Goal: Obtain resource: Obtain resource

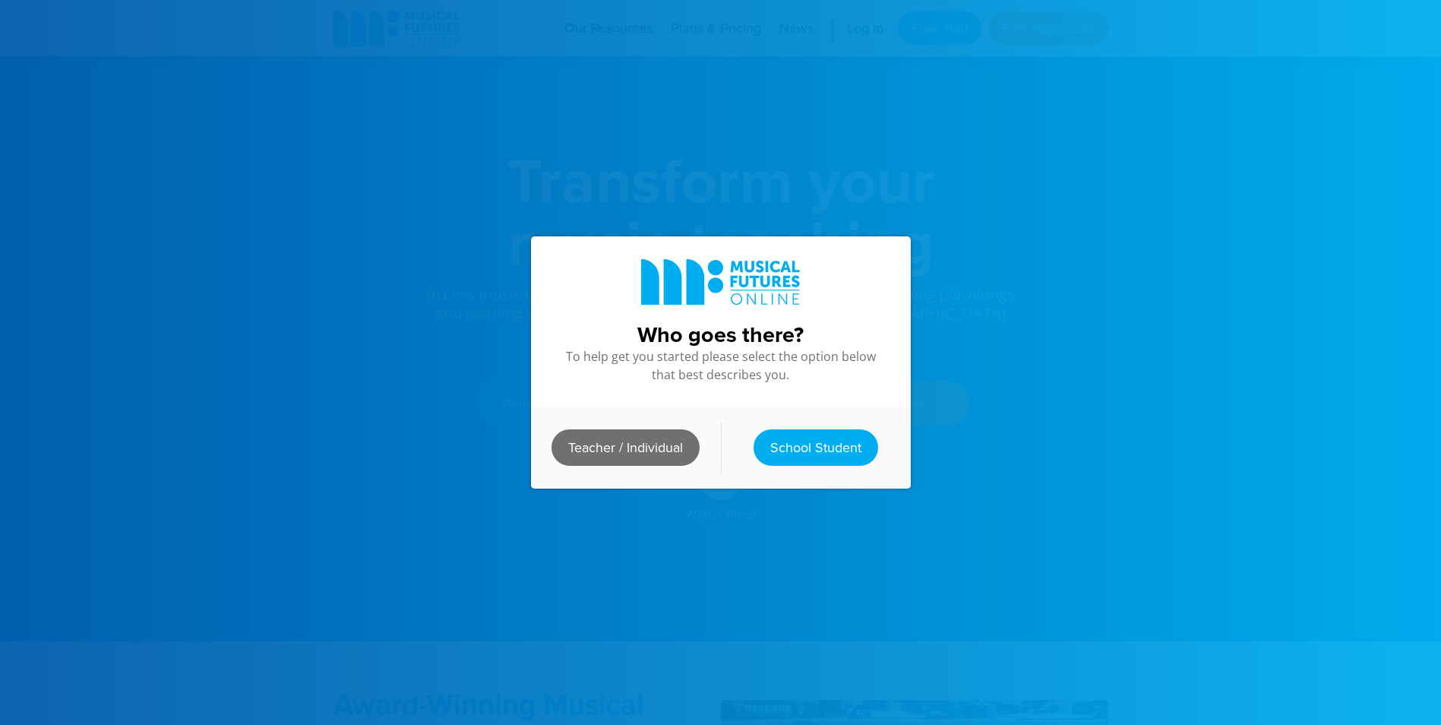
click at [646, 436] on link "Teacher / Individual" at bounding box center [625, 447] width 148 height 36
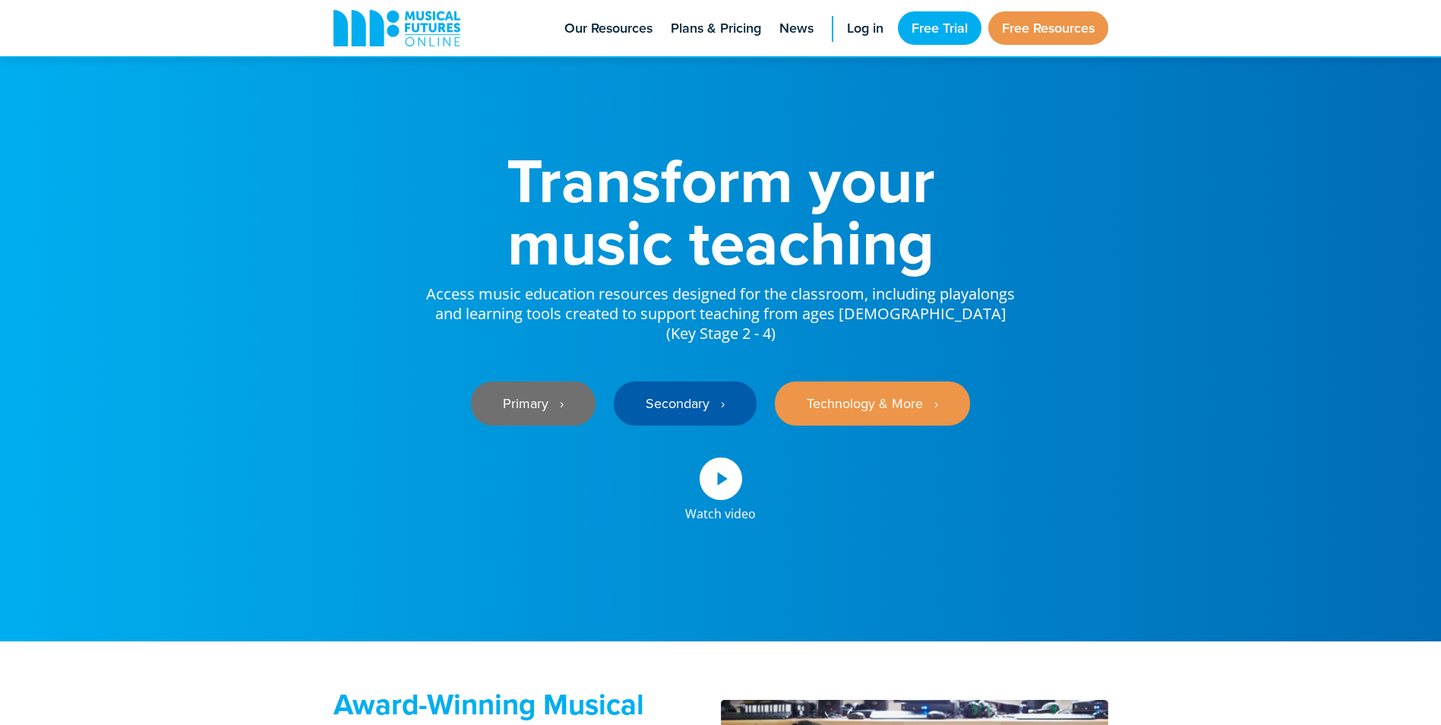
click at [524, 386] on link "Primary ‎‏‏‎ ‎ ›" at bounding box center [533, 403] width 125 height 44
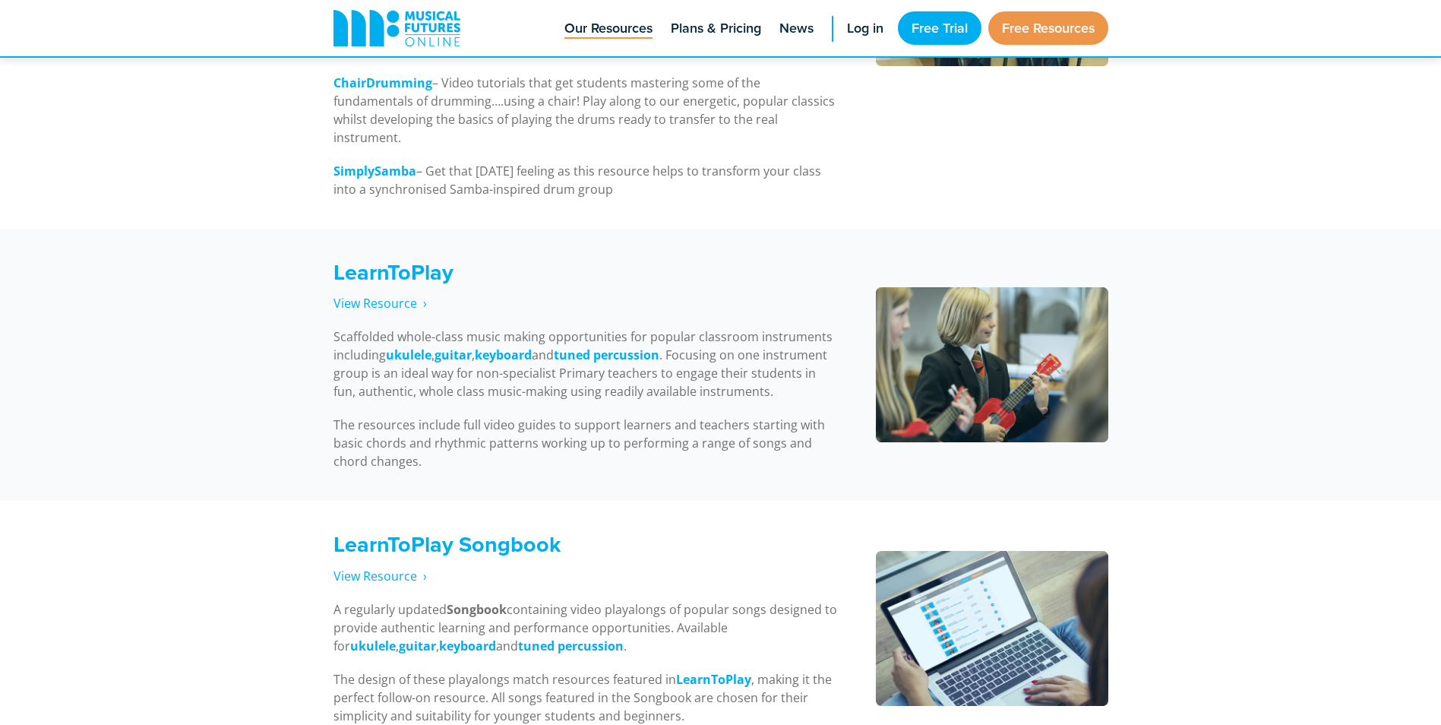
scroll to position [1536, 0]
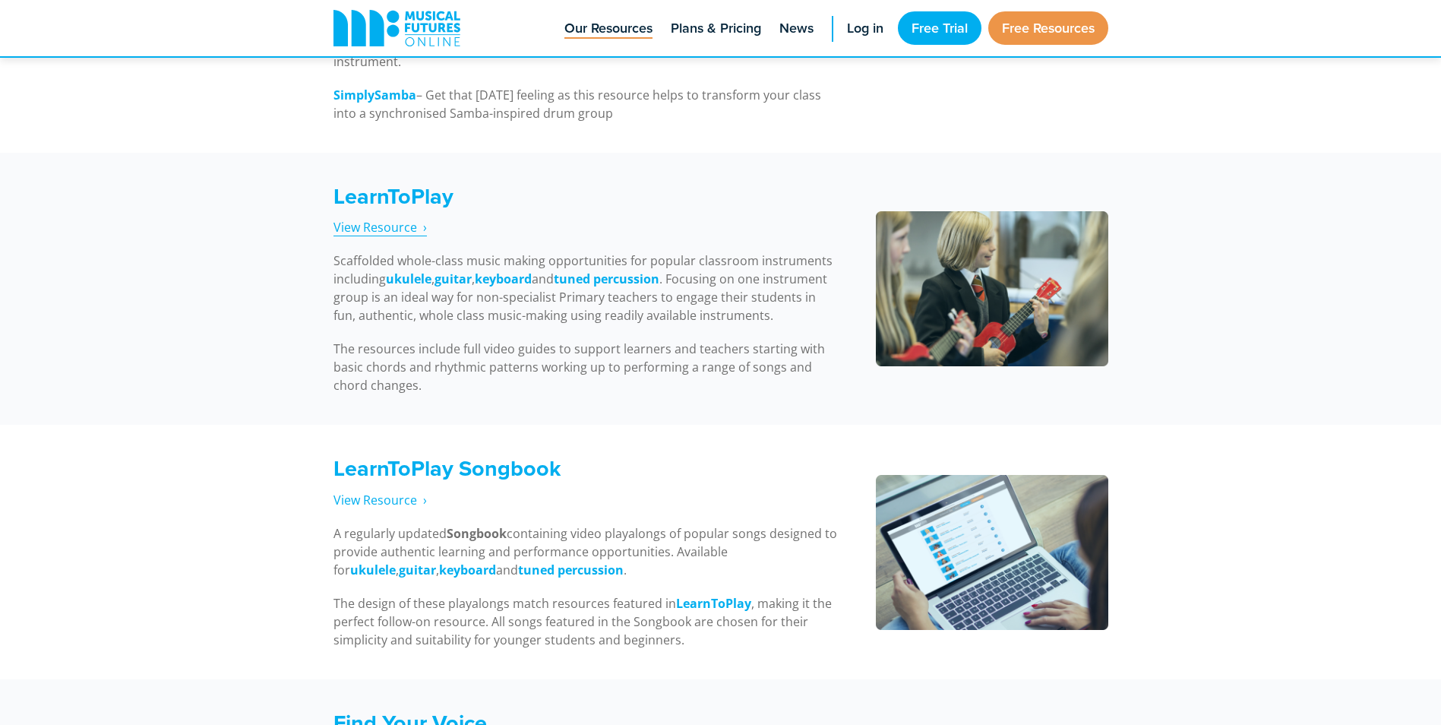
click at [389, 225] on span "View Resource‎‏‏‎ ‎ ›" at bounding box center [379, 227] width 93 height 17
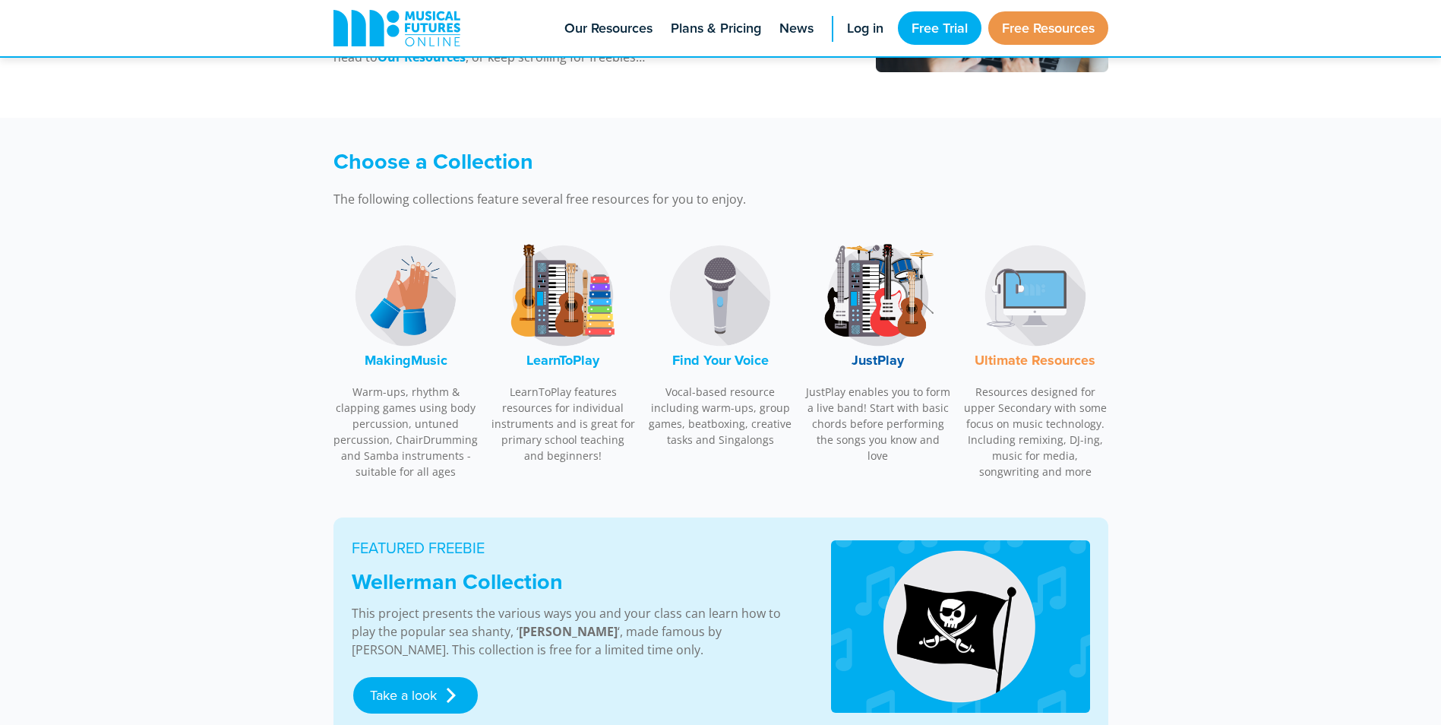
scroll to position [456, 0]
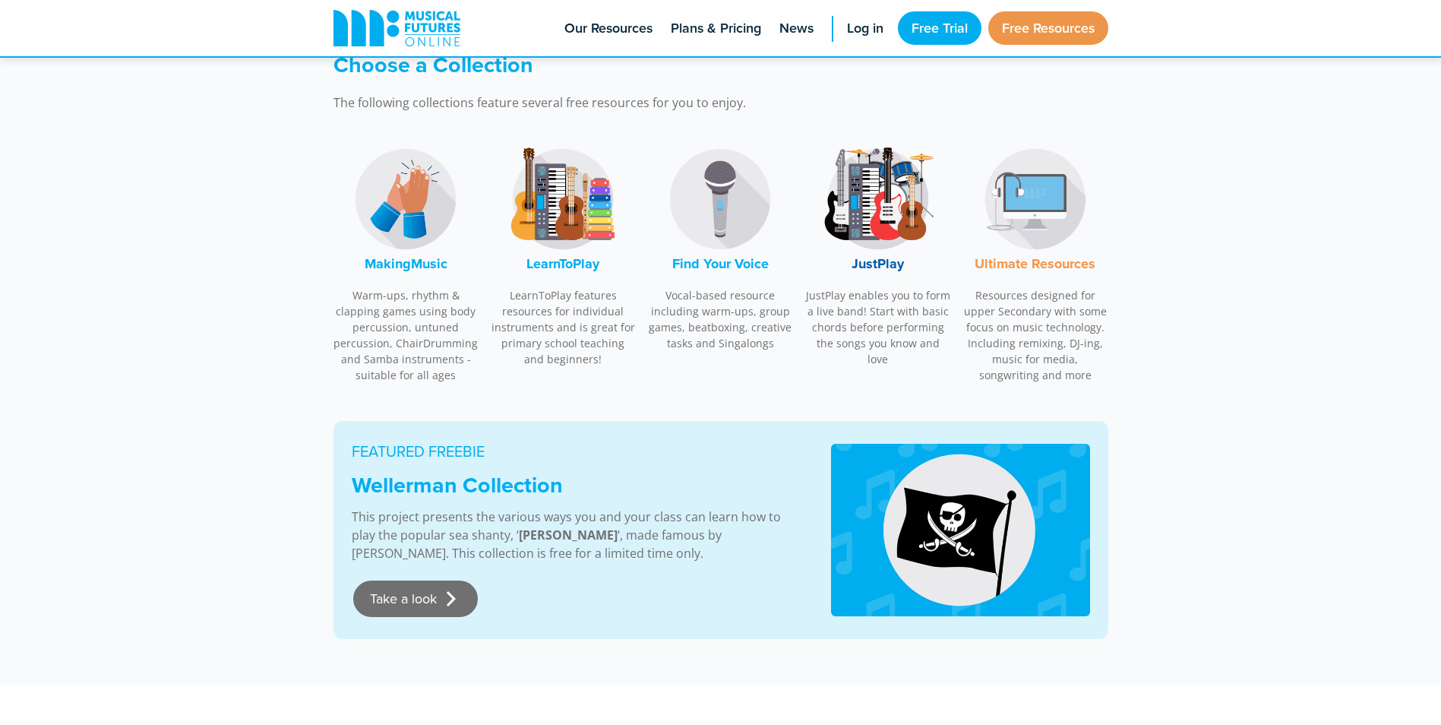
click at [427, 595] on link "Take a look" at bounding box center [415, 598] width 125 height 36
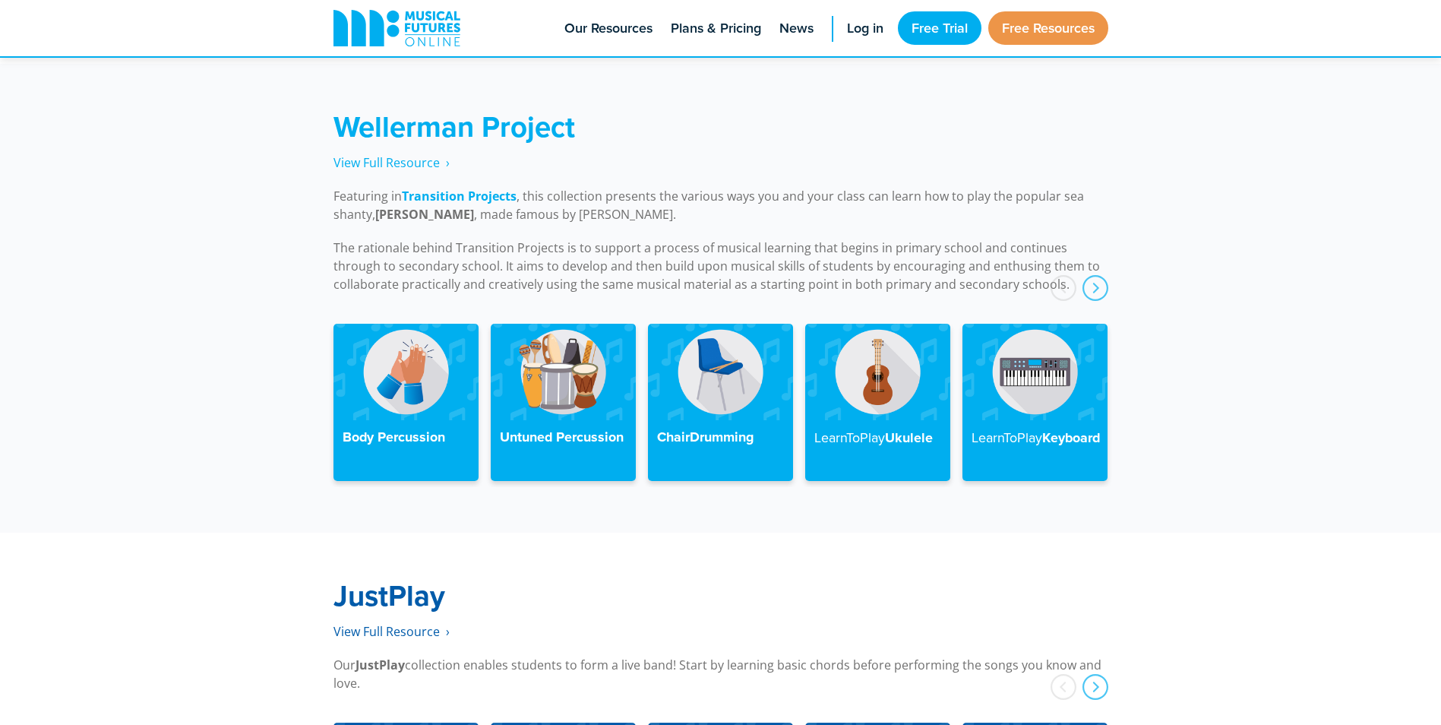
scroll to position [3433, 0]
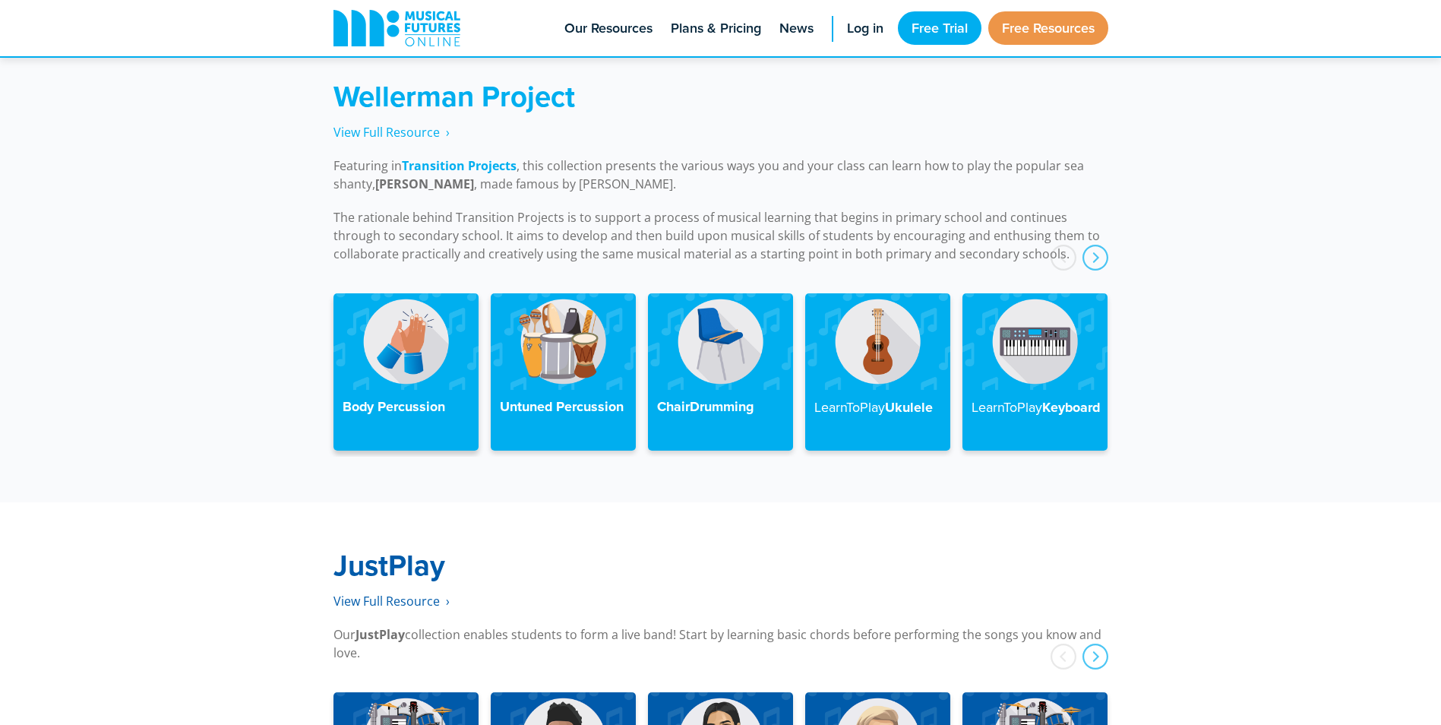
click at [425, 336] on img at bounding box center [405, 341] width 145 height 96
